Goal: Task Accomplishment & Management: Use online tool/utility

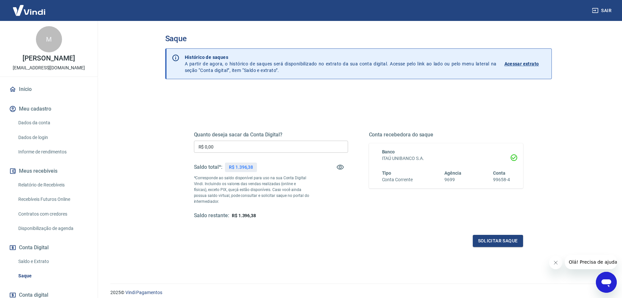
click at [217, 147] on input "R$ 0,00" at bounding box center [271, 146] width 154 height 12
type input "R$ 1.396,38"
click at [515, 238] on button "Solicitar saque" at bounding box center [498, 240] width 50 height 12
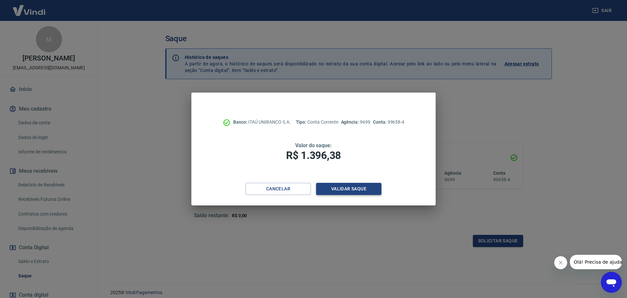
click at [352, 189] on button "Validar saque" at bounding box center [348, 189] width 65 height 12
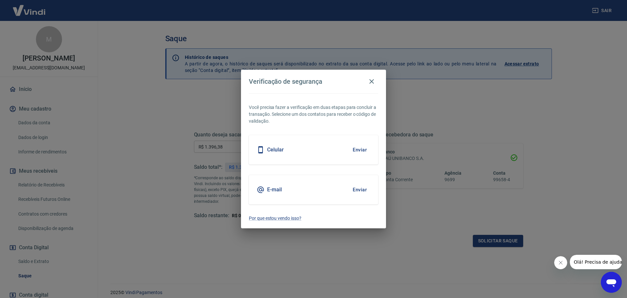
drag, startPoint x: 359, startPoint y: 153, endPoint x: 354, endPoint y: 153, distance: 4.6
click at [359, 153] on button "Enviar" at bounding box center [359, 150] width 21 height 14
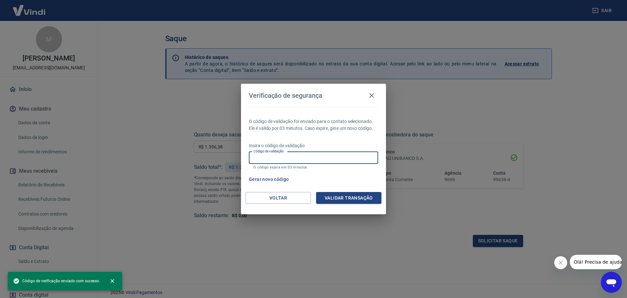
click at [322, 156] on input "Código de validação" at bounding box center [313, 158] width 129 height 12
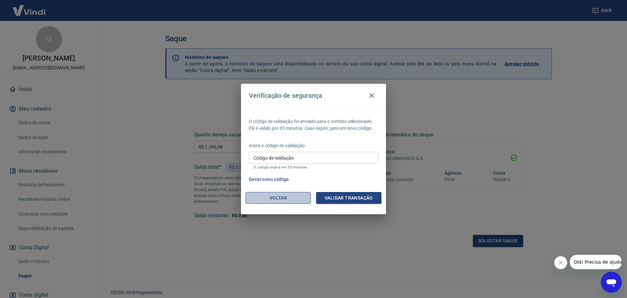
click at [281, 199] on button "Voltar" at bounding box center [278, 198] width 65 height 12
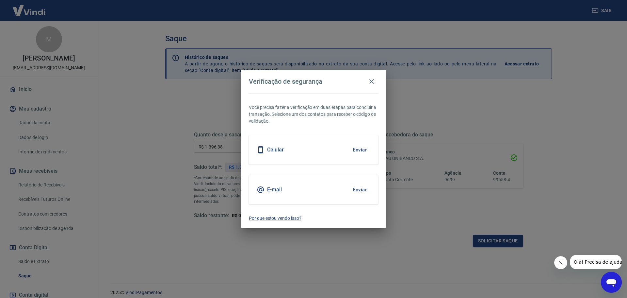
click at [363, 189] on button "Enviar" at bounding box center [359, 190] width 21 height 14
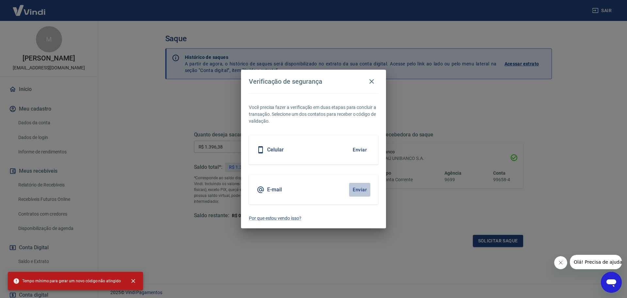
click at [364, 189] on button "Enviar" at bounding box center [359, 190] width 21 height 14
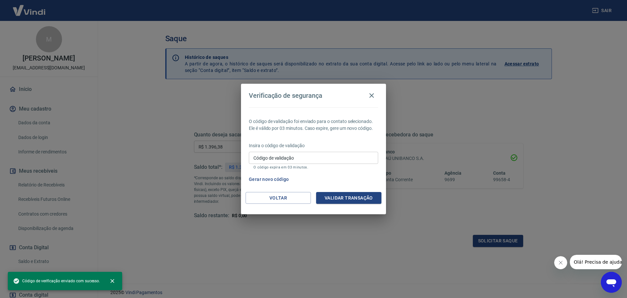
click at [318, 158] on input "Código de validação" at bounding box center [313, 158] width 129 height 12
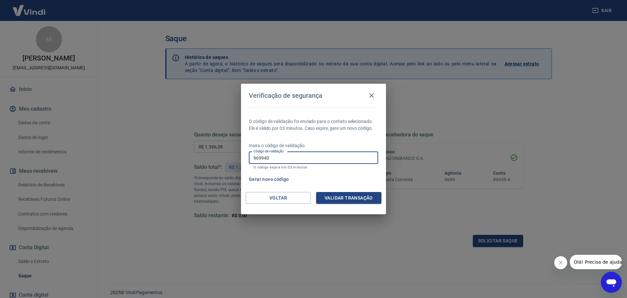
type input "969940"
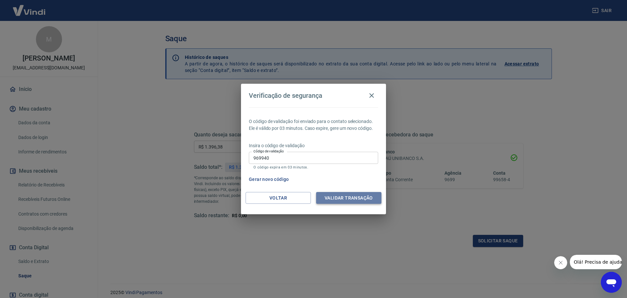
click at [348, 199] on button "Validar transação" at bounding box center [348, 198] width 65 height 12
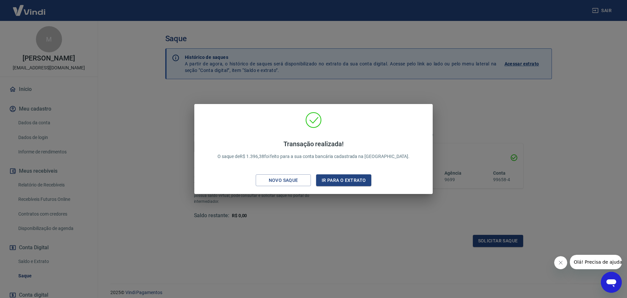
click at [306, 211] on div "Transação realizada! O saque de R$ 1.396,38 foi feito para a sua conta bancária…" at bounding box center [313, 149] width 627 height 298
